Goal: Task Accomplishment & Management: Manage account settings

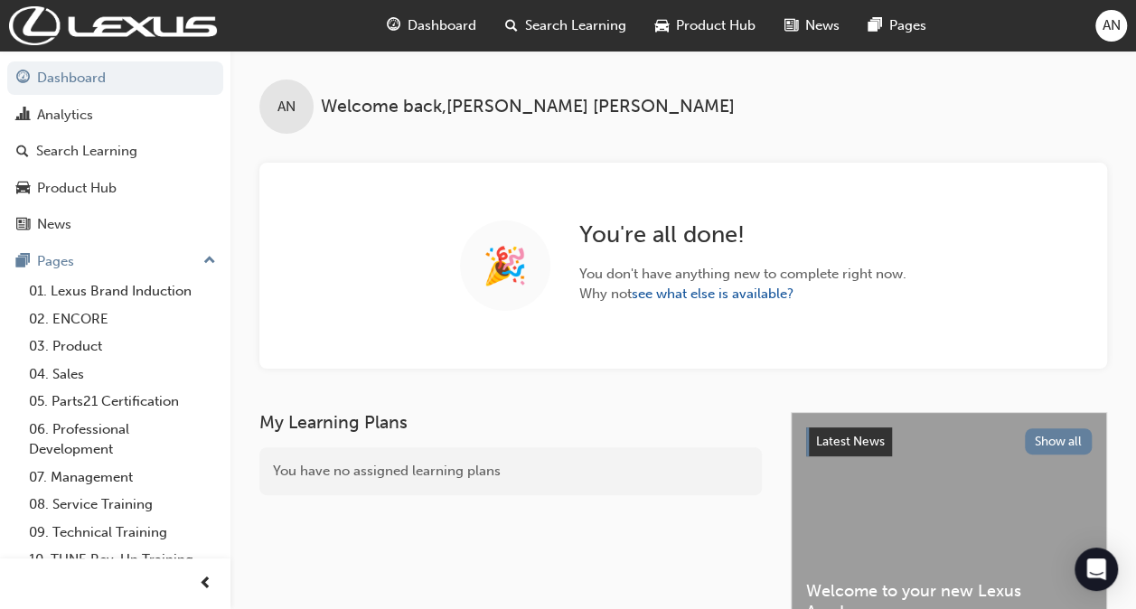
click at [543, 23] on span "Search Learning" at bounding box center [575, 25] width 101 height 21
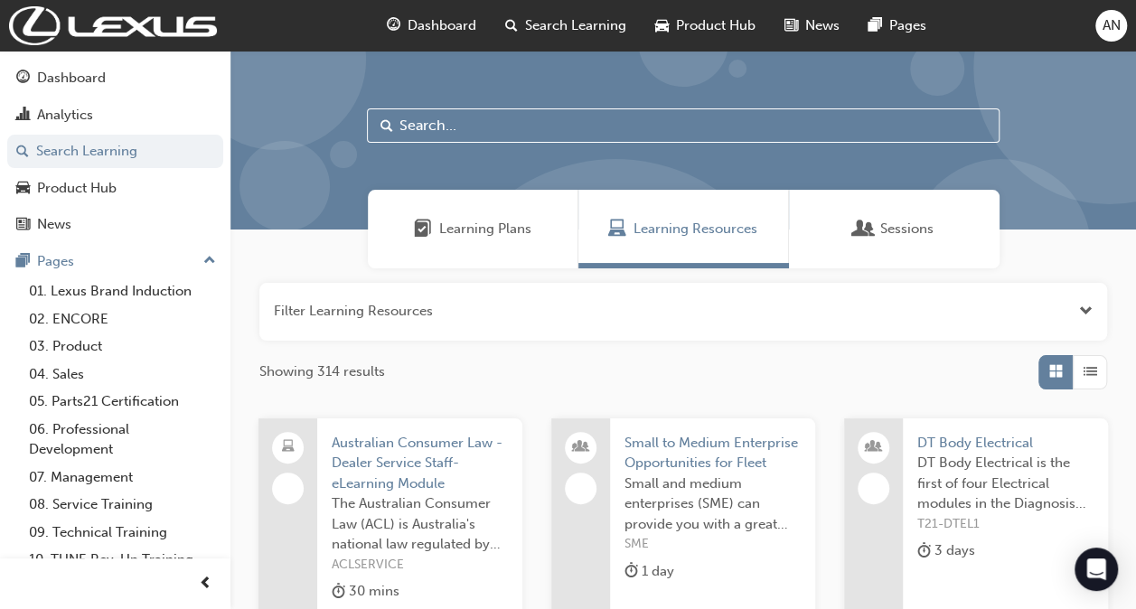
click at [521, 119] on input "text" at bounding box center [683, 125] width 633 height 34
paste input "ERO DT Fundamentals of Diagnosis"
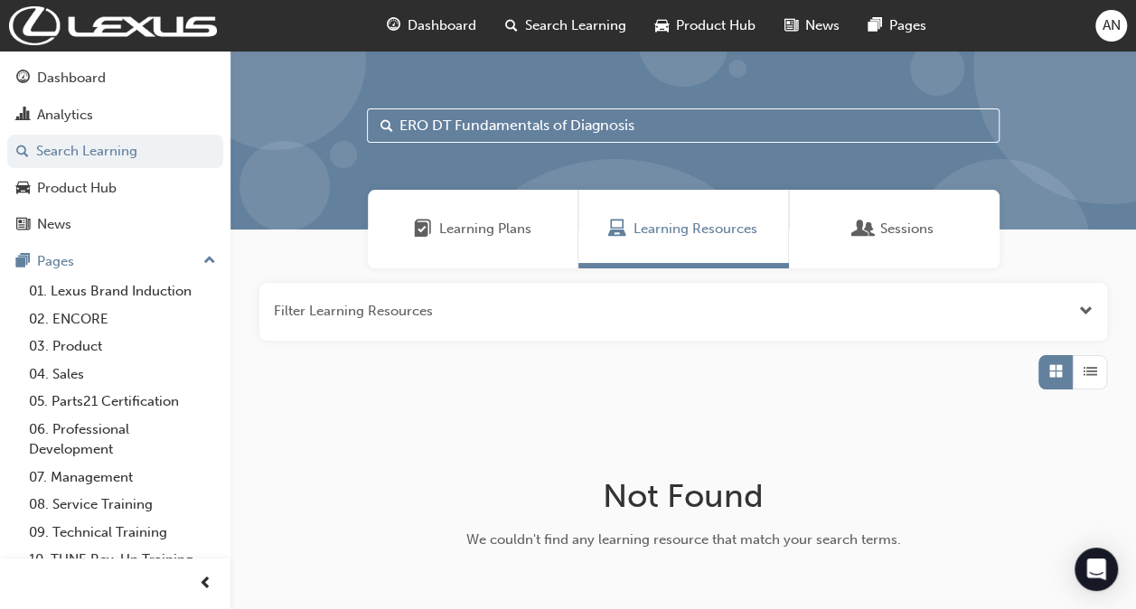
click at [433, 127] on input "ERO DT Fundamentals of Diagnosis" at bounding box center [683, 125] width 633 height 34
type input "DT Fundamentals of Diagnosis"
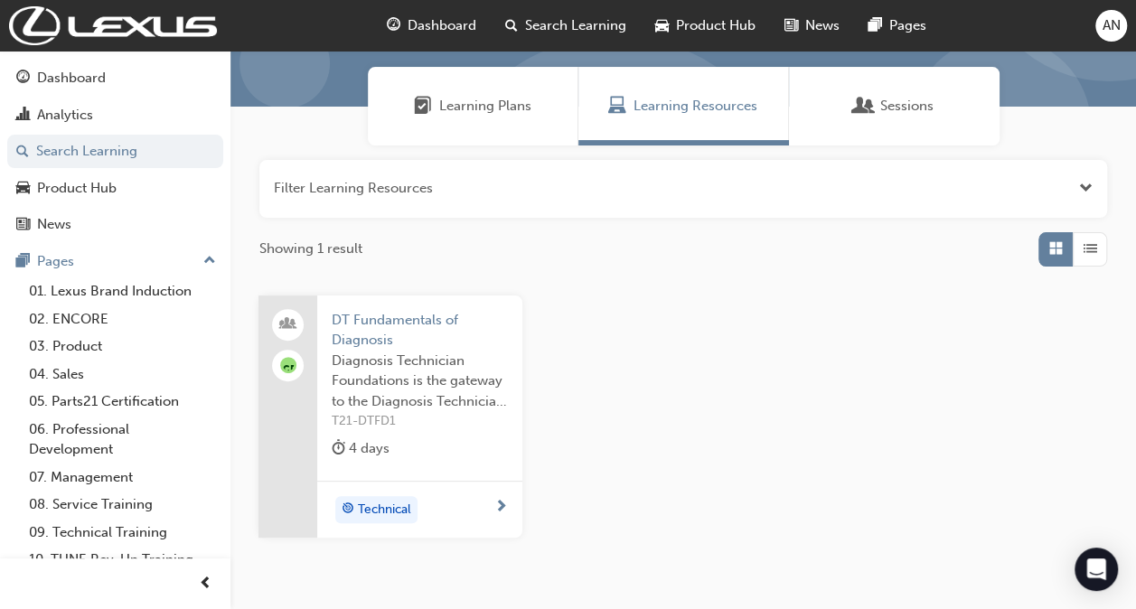
scroll to position [181, 0]
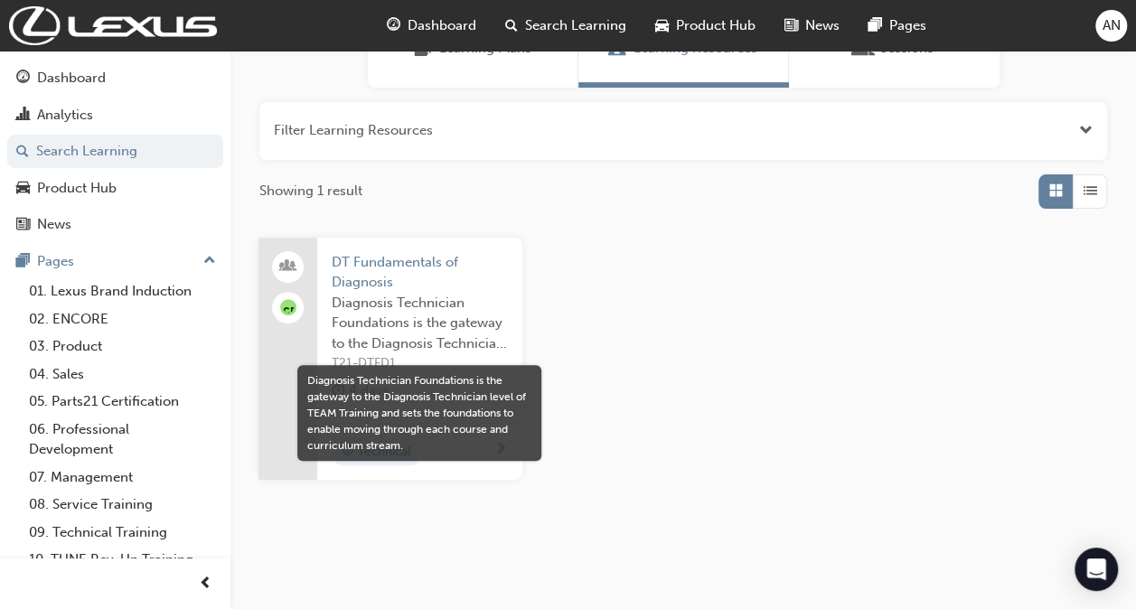
click at [441, 340] on span "Diagnosis Technician Foundations is the gateway to the Diagnosis Technician lev…" at bounding box center [420, 323] width 176 height 61
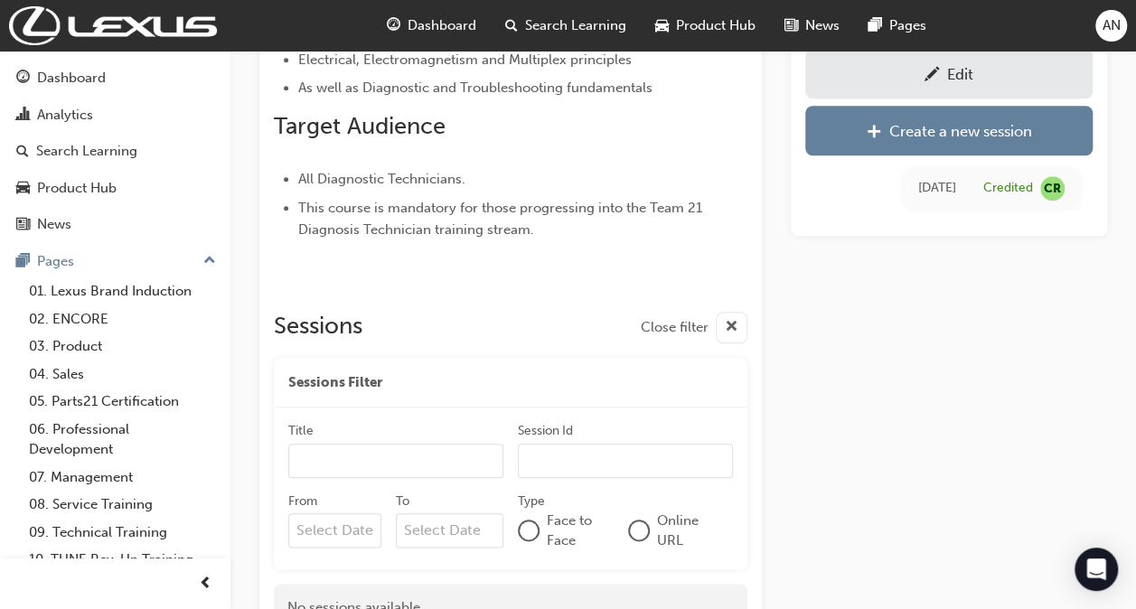
scroll to position [920, 0]
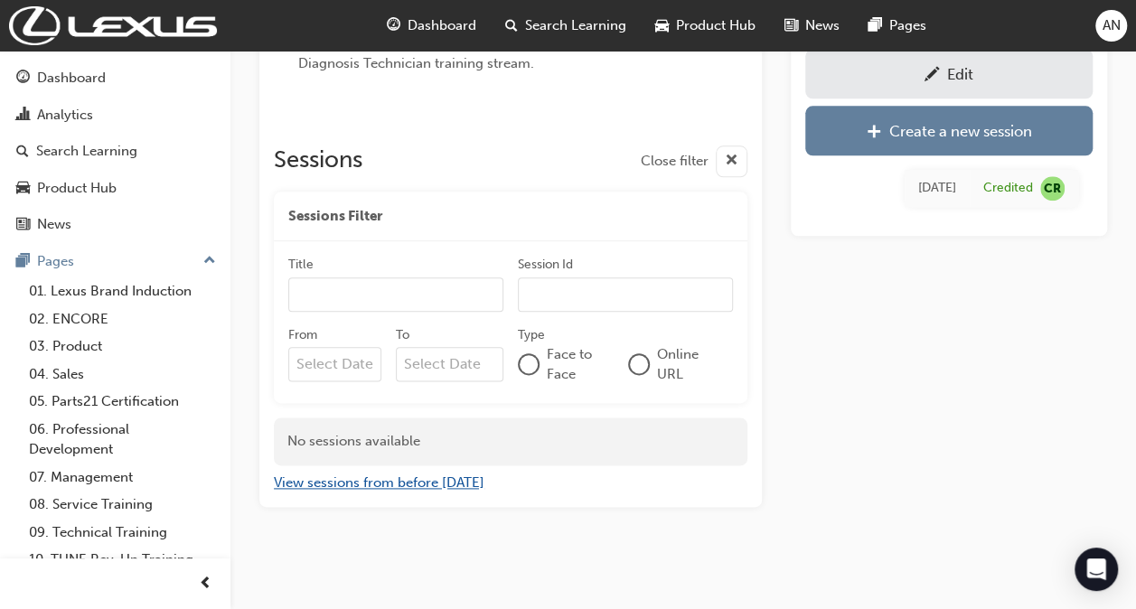
click at [459, 479] on button "View sessions from before [DATE]" at bounding box center [379, 483] width 211 height 21
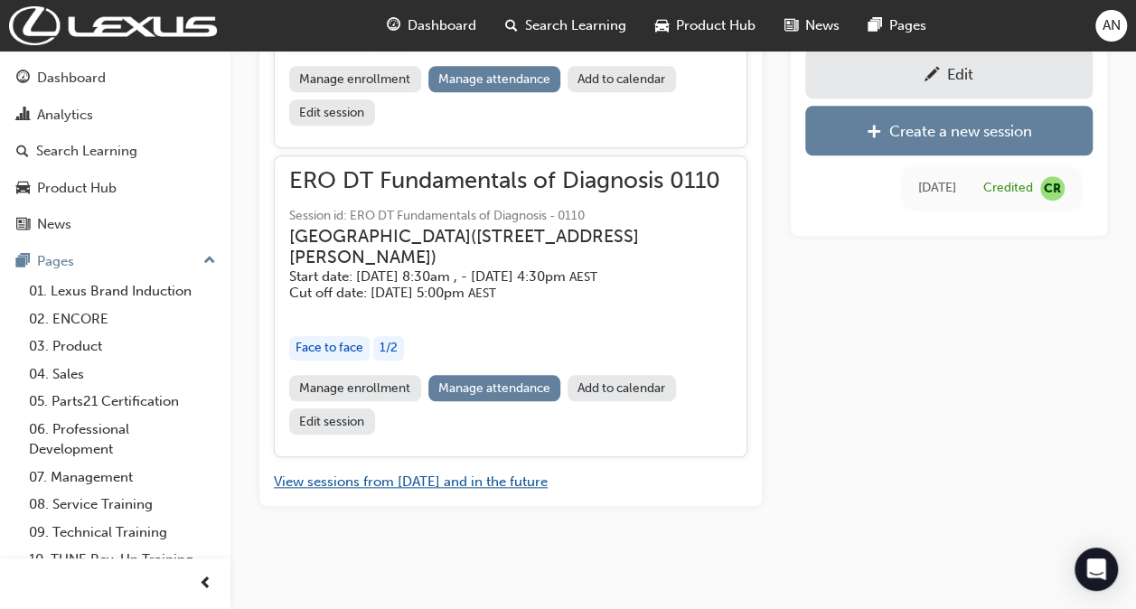
scroll to position [25423, 0]
click at [500, 384] on link "Manage attendance" at bounding box center [494, 388] width 133 height 26
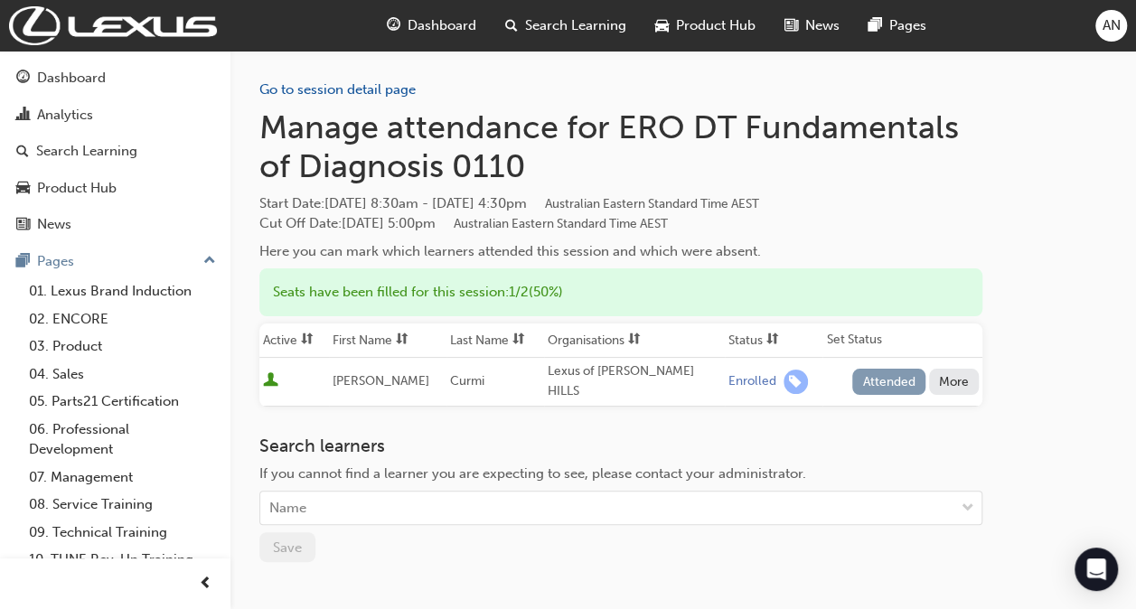
click at [884, 384] on button "Attended" at bounding box center [888, 382] width 73 height 26
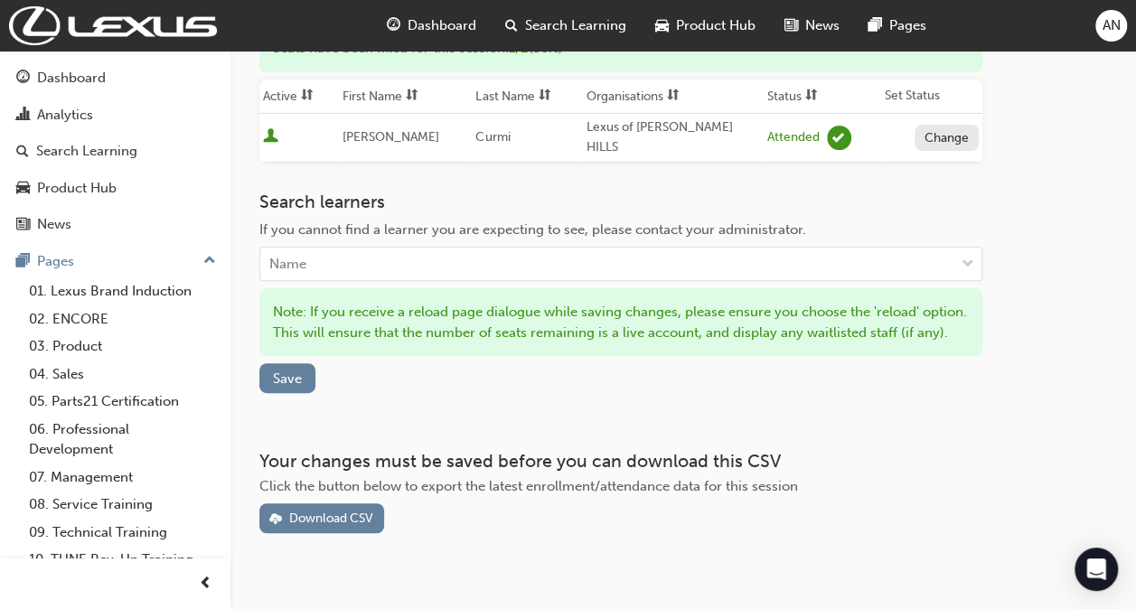
scroll to position [290, 0]
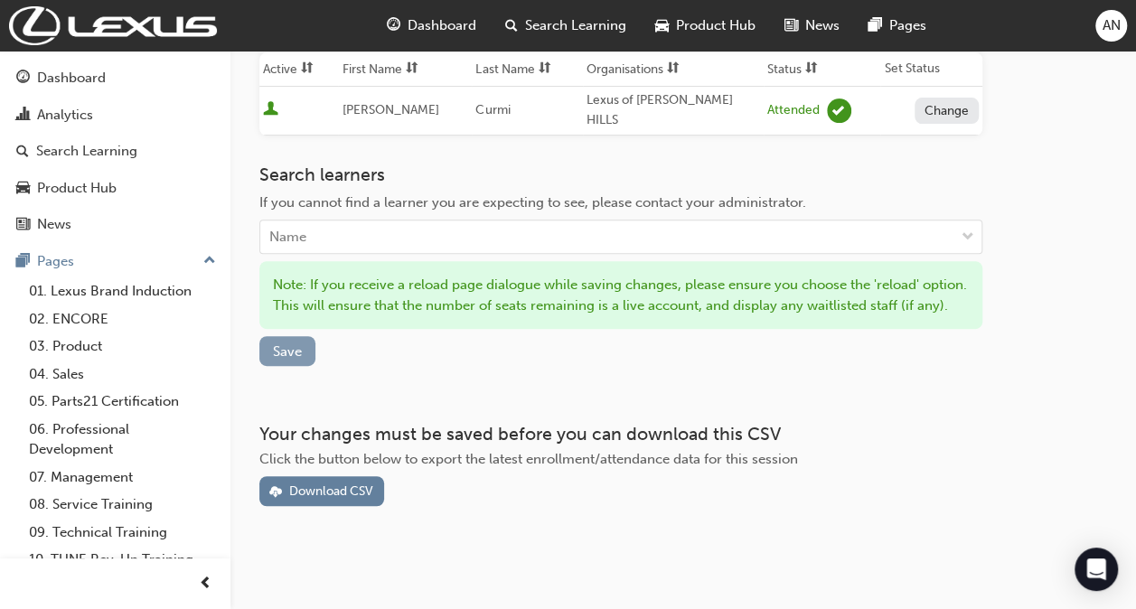
click at [299, 352] on span "Save" at bounding box center [287, 351] width 29 height 16
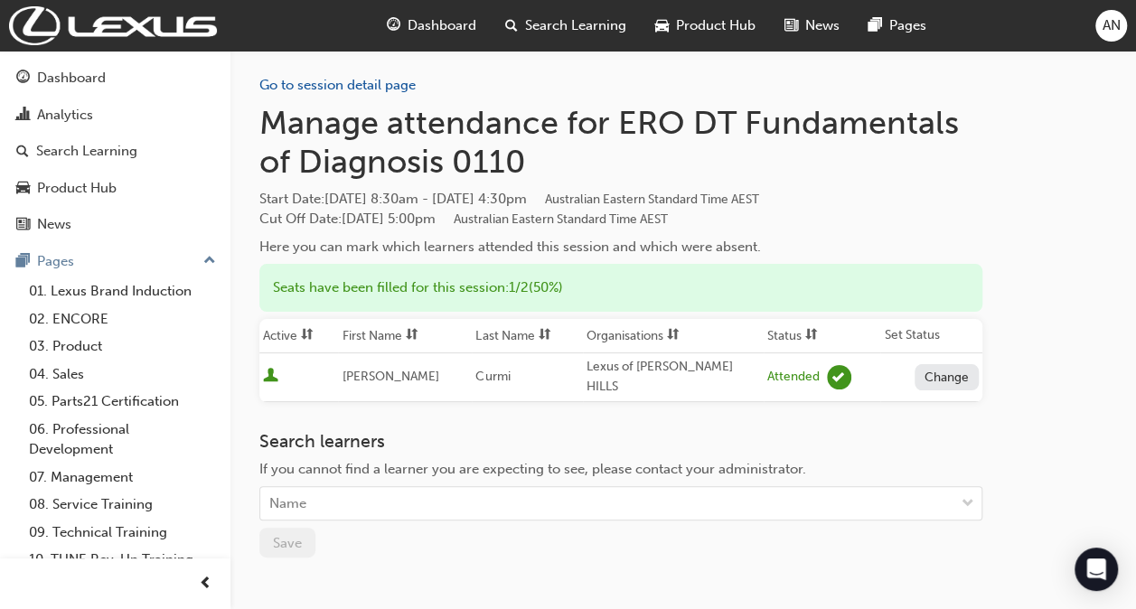
scroll to position [0, 0]
